Goal: Navigation & Orientation: Find specific page/section

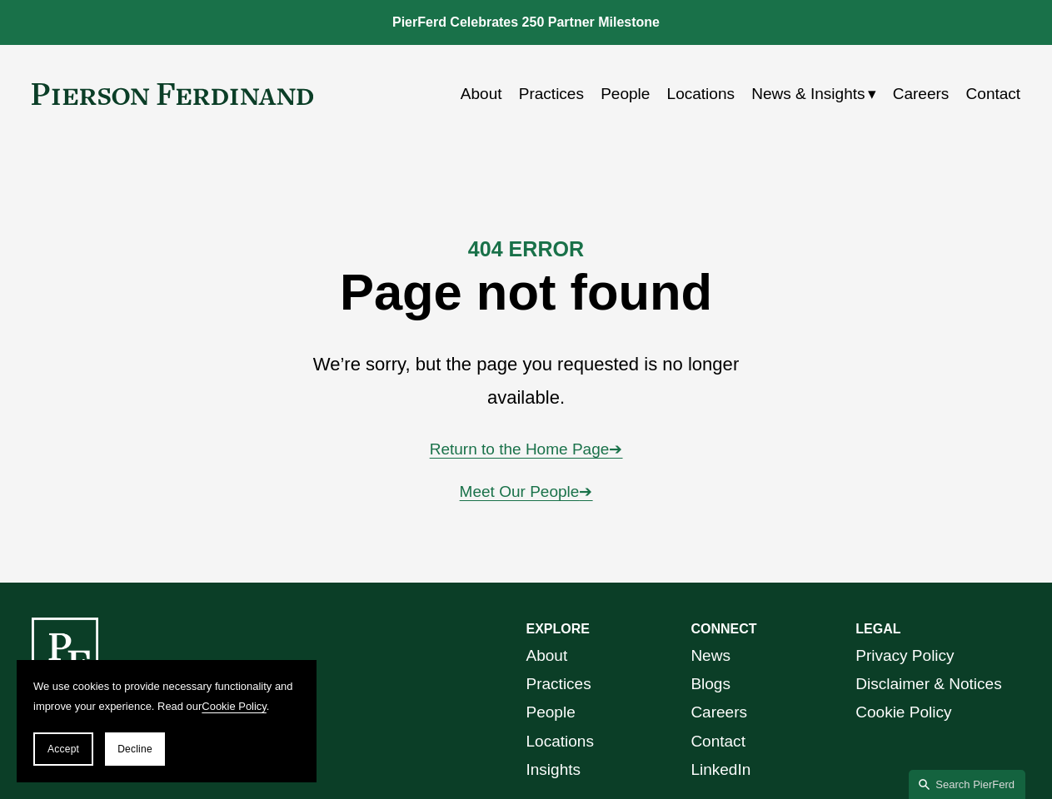
click at [63, 749] on span "Accept" at bounding box center [63, 749] width 32 height 12
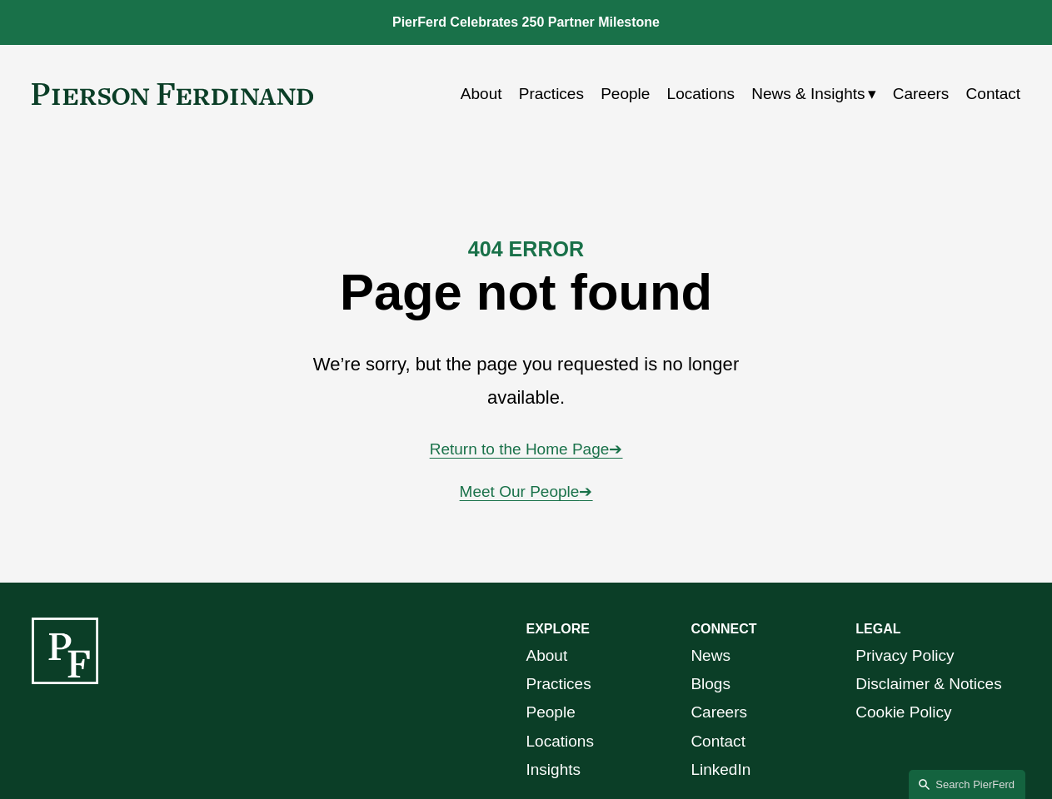
click at [135, 749] on div "EXPLORE CONNECT About Practices People Locations Insights News Blogs Careers Co…" at bounding box center [526, 757] width 1052 height 278
click at [967, 784] on link "Search this site" at bounding box center [966, 784] width 117 height 29
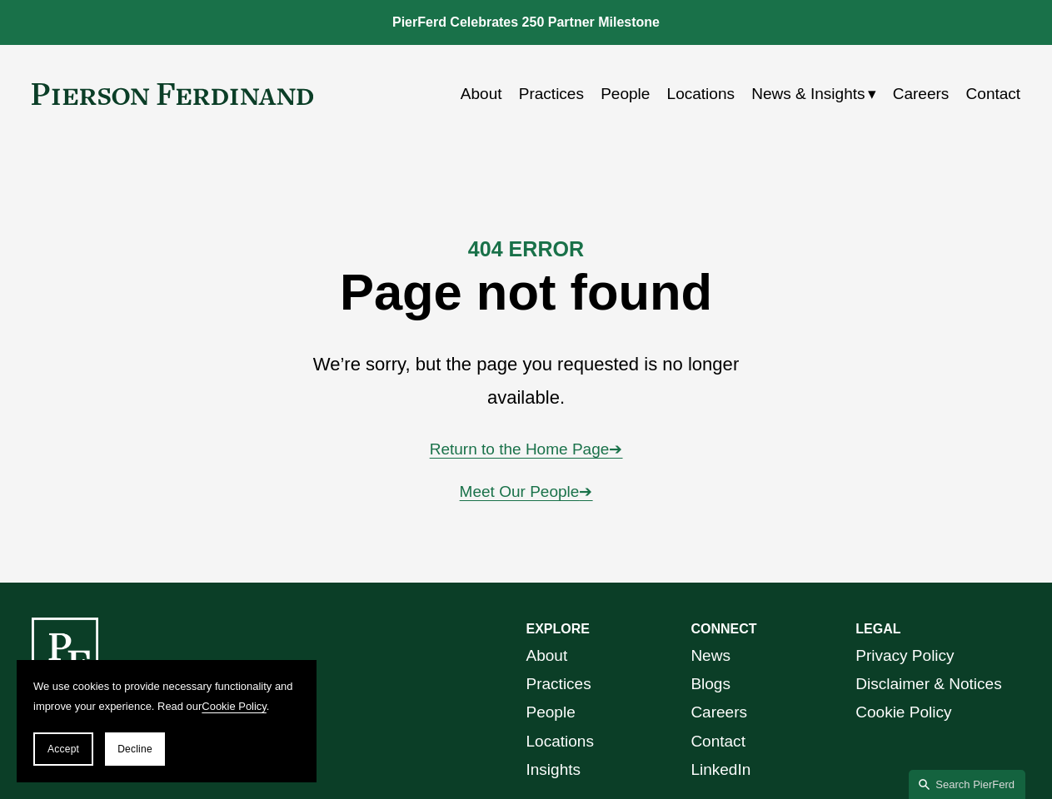
click at [63, 749] on span "Accept" at bounding box center [63, 749] width 32 height 12
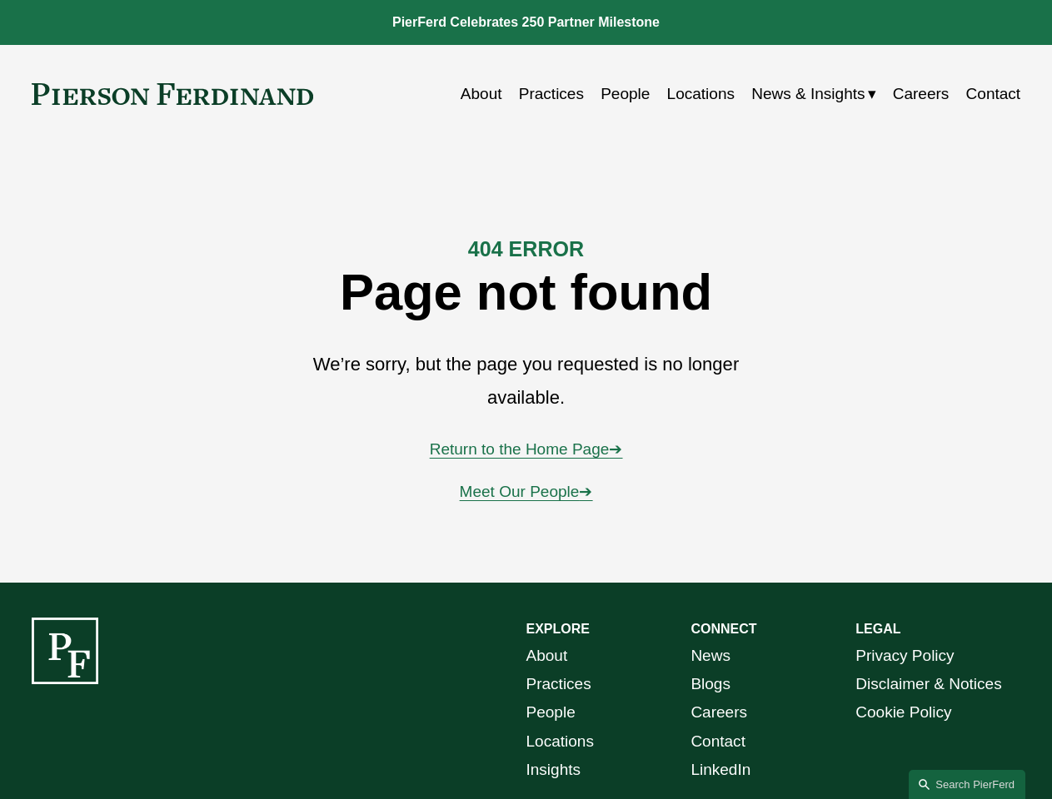
click at [135, 749] on div "EXPLORE CONNECT About Practices People Locations Insights News Blogs Careers Co…" at bounding box center [526, 757] width 1052 height 278
click at [967, 784] on link "Search this site" at bounding box center [966, 784] width 117 height 29
